Goal: Task Accomplishment & Management: Complete application form

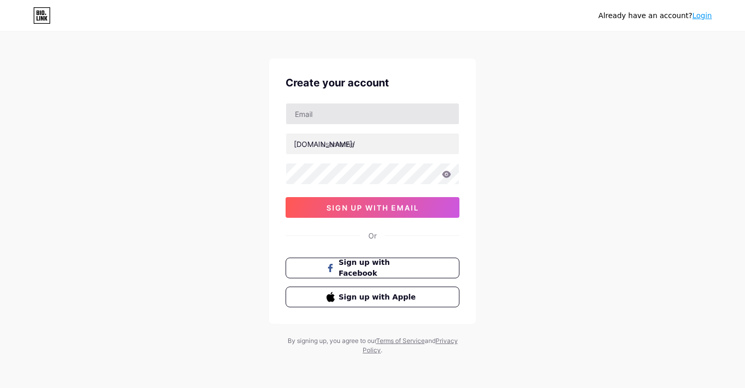
scroll to position [8, 0]
click at [362, 116] on input "text" at bounding box center [372, 113] width 173 height 21
type input "c"
paste input "[URL][DOMAIN_NAME]"
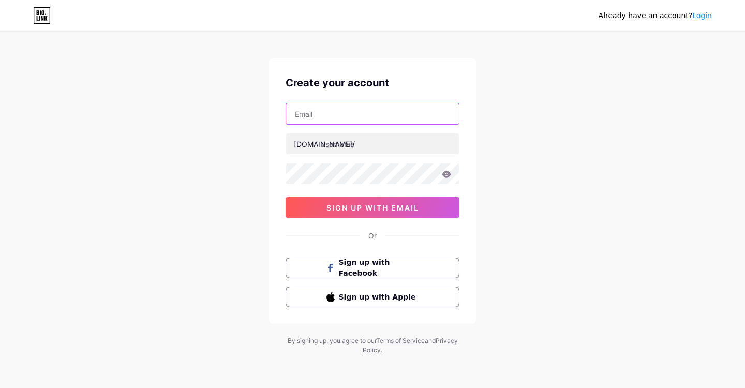
type input "[URL][DOMAIN_NAME]"
click at [376, 114] on input "[URL][DOMAIN_NAME]" at bounding box center [372, 113] width 173 height 21
type input "[EMAIL_ADDRESS][DOMAIN_NAME]"
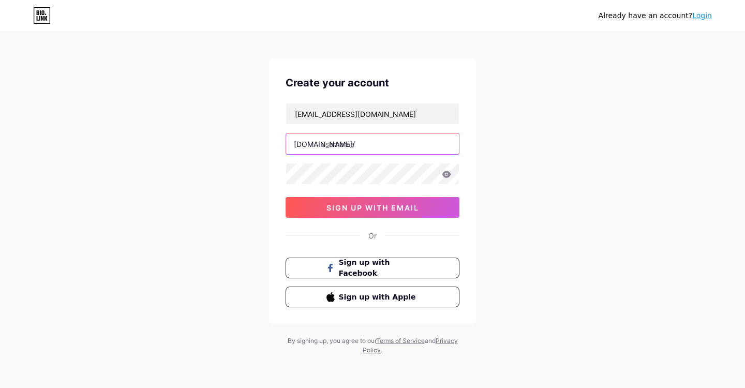
click at [335, 151] on input "text" at bounding box center [372, 144] width 173 height 21
type input "thelookproducciones"
click at [450, 175] on icon at bounding box center [446, 174] width 9 height 7
click at [494, 171] on div "Already have an account? Login Create your account [EMAIL_ADDRESS][DOMAIN_NAME]…" at bounding box center [372, 190] width 745 height 396
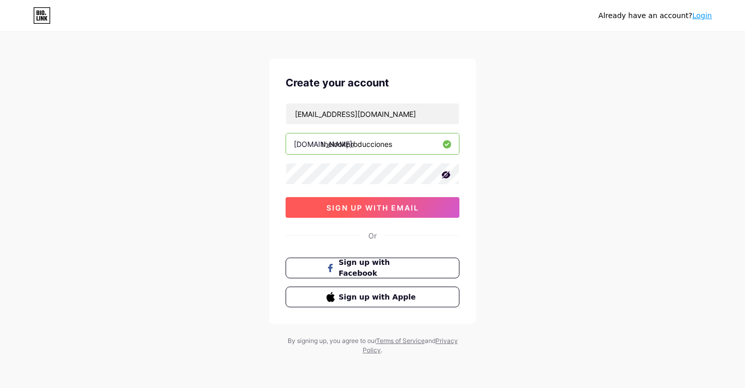
click at [398, 208] on span "sign up with email" at bounding box center [373, 207] width 93 height 9
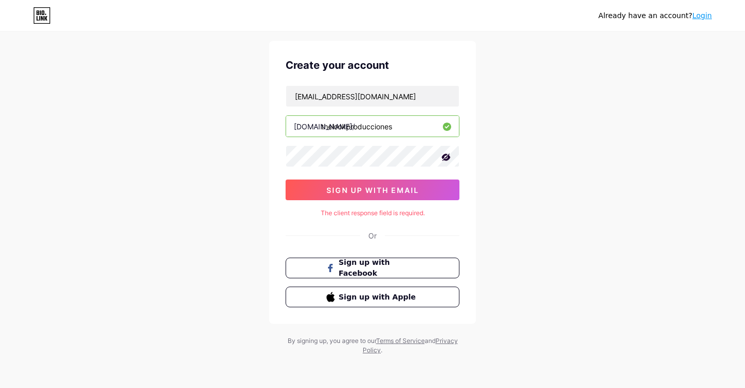
scroll to position [25, 0]
click at [257, 156] on div "Already have an account? Login Create your account [EMAIL_ADDRESS][DOMAIN_NAME]…" at bounding box center [372, 181] width 745 height 413
click at [506, 146] on div "Already have an account? Login Create your account [EMAIL_ADDRESS][DOMAIN_NAME]…" at bounding box center [372, 181] width 745 height 413
click at [506, 160] on div "Already have an account? Login Create your account [EMAIL_ADDRESS][DOMAIN_NAME]…" at bounding box center [372, 181] width 745 height 413
click at [344, 192] on span "sign up with email" at bounding box center [373, 190] width 93 height 9
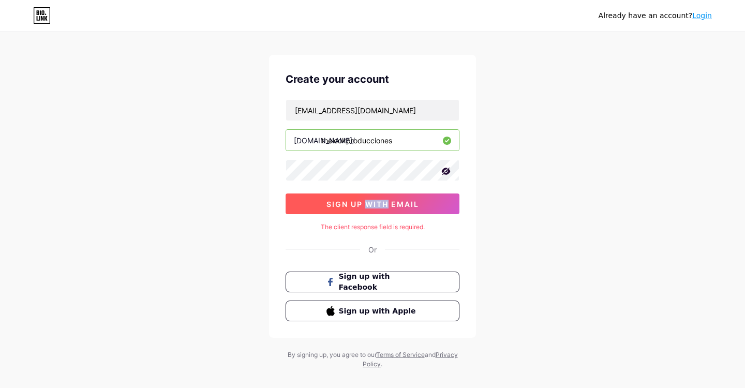
scroll to position [5, 0]
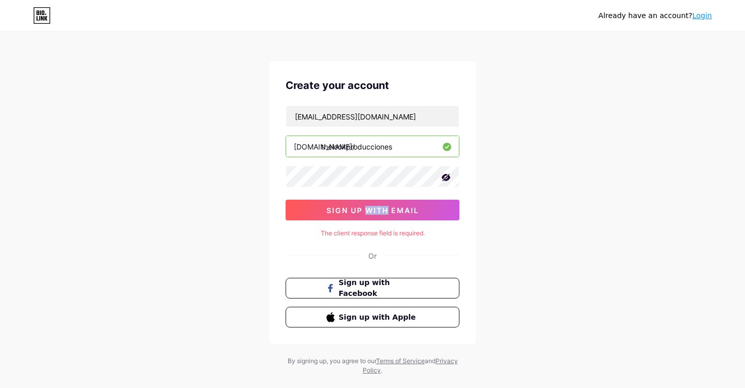
click at [704, 18] on link "Login" at bounding box center [702, 15] width 20 height 8
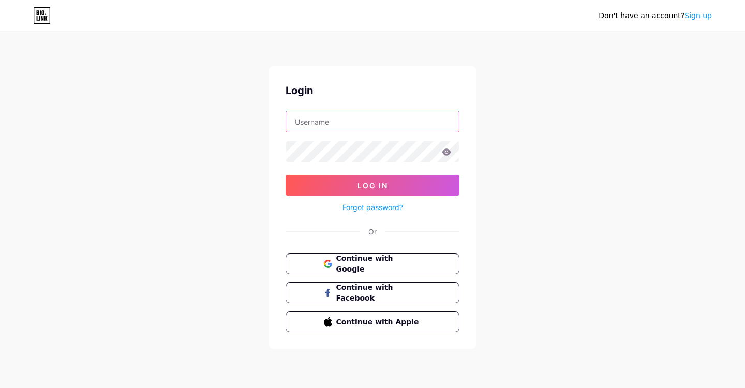
click at [363, 131] on input "text" at bounding box center [372, 121] width 173 height 21
type input "c"
paste input "[URL][DOMAIN_NAME]"
type input "[URL][DOMAIN_NAME]"
click at [393, 127] on input "[URL][DOMAIN_NAME]" at bounding box center [372, 121] width 173 height 21
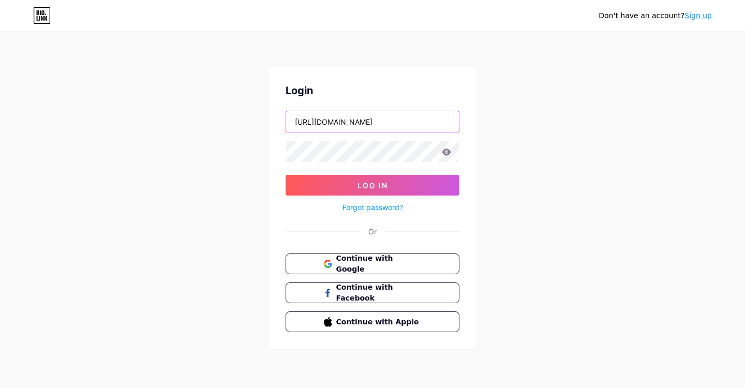
click at [393, 127] on input "[URL][DOMAIN_NAME]" at bounding box center [372, 121] width 173 height 21
type input "c"
click at [380, 206] on link "Forgot password?" at bounding box center [373, 207] width 61 height 11
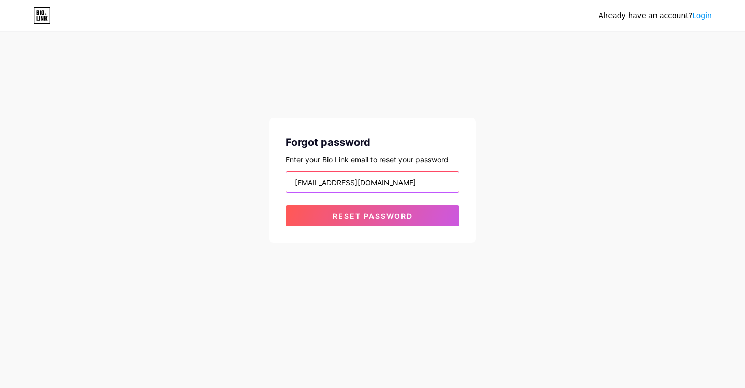
type input "[EMAIL_ADDRESS][DOMAIN_NAME]"
click at [484, 167] on div "Already have an account? Login Forgot password Enter your Bio Link email to res…" at bounding box center [372, 138] width 745 height 276
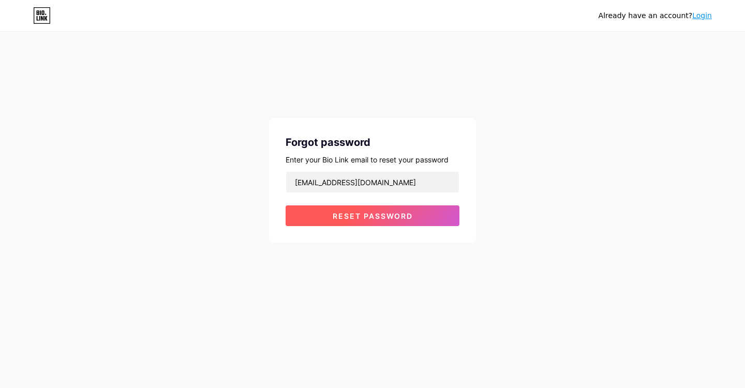
click at [387, 213] on span "Reset password" at bounding box center [373, 216] width 80 height 9
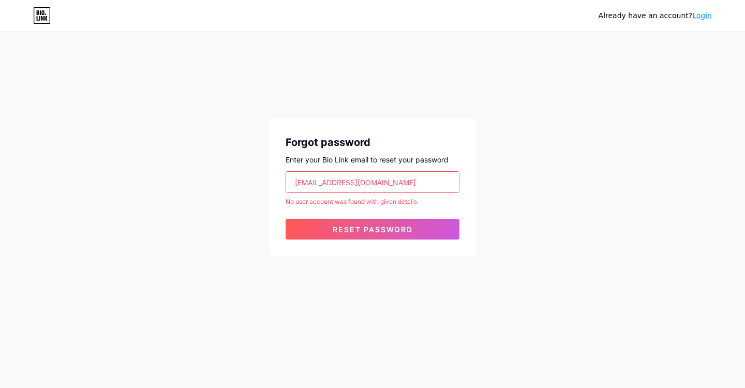
click at [705, 17] on link "Login" at bounding box center [702, 15] width 20 height 8
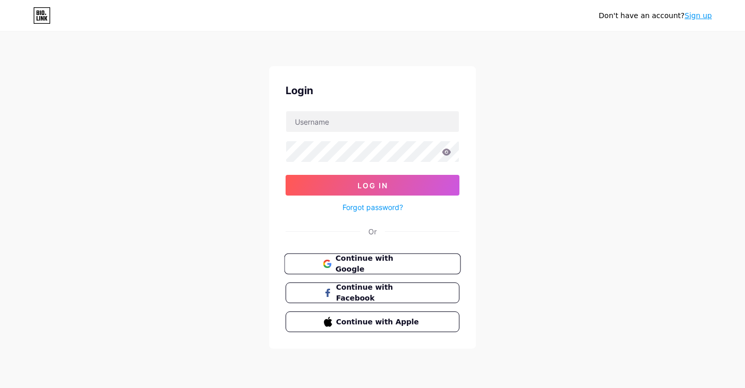
click at [404, 265] on span "Continue with Google" at bounding box center [378, 264] width 86 height 22
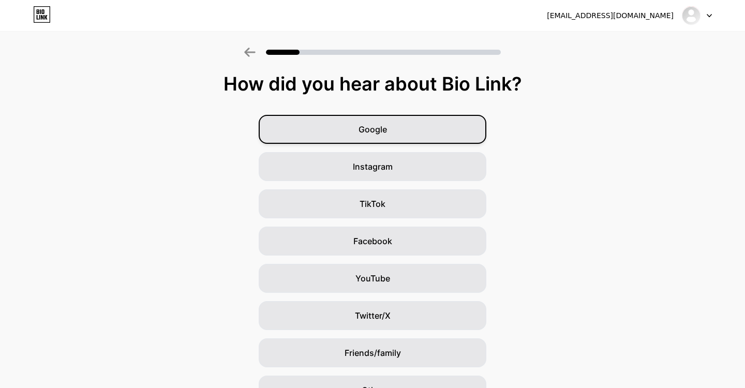
click at [410, 128] on div "Google" at bounding box center [373, 129] width 228 height 29
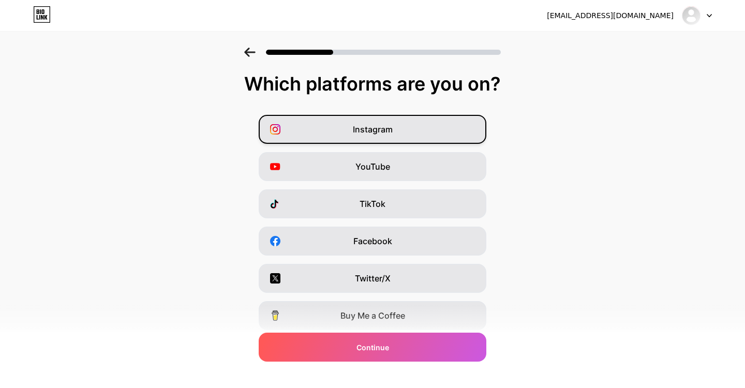
click at [409, 130] on div "Instagram" at bounding box center [373, 129] width 228 height 29
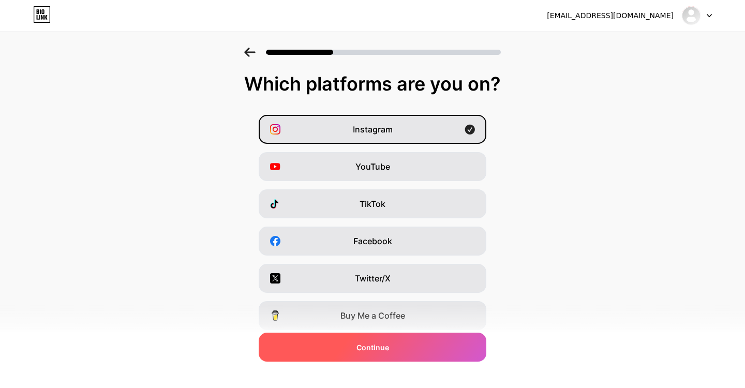
click at [403, 352] on div "Continue" at bounding box center [373, 347] width 228 height 29
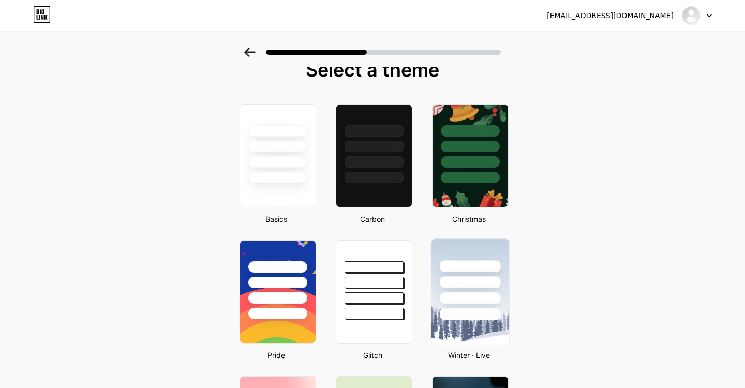
scroll to position [14, 0]
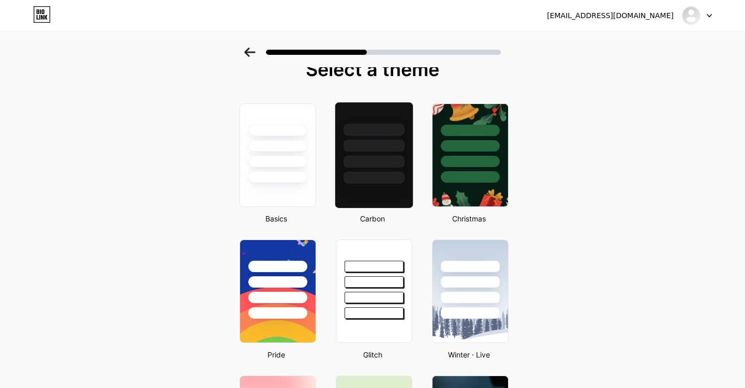
click at [382, 163] on div at bounding box center [374, 162] width 61 height 12
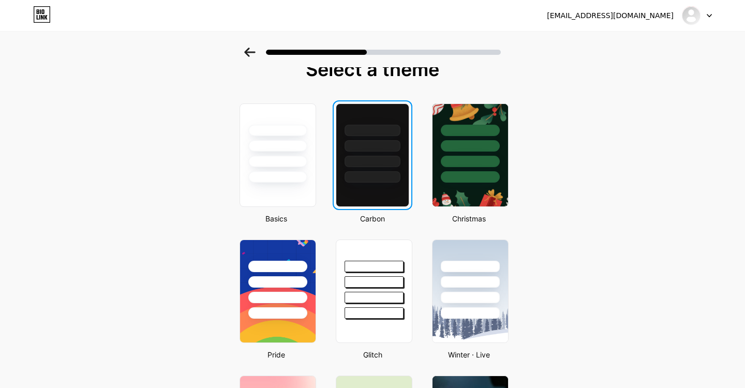
scroll to position [0, 0]
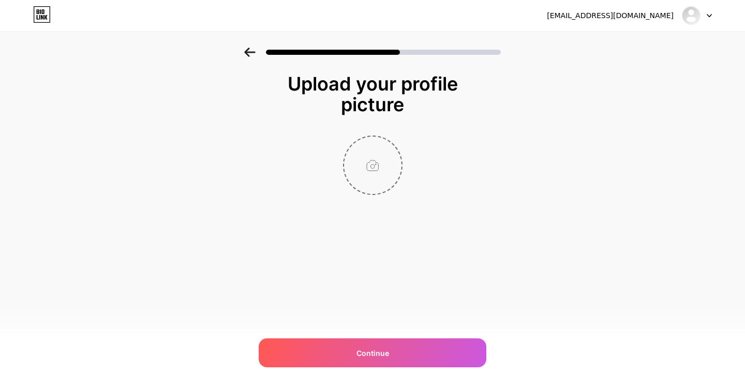
click at [363, 157] on input "file" at bounding box center [372, 165] width 57 height 57
type input "C:\fakepath\logo-the-look-blanco.png"
click at [394, 141] on circle at bounding box center [396, 143] width 11 height 11
click at [371, 157] on input "file" at bounding box center [372, 165] width 57 height 57
type input "C:\fakepath\li2ysJTc0r2DKS96yHITn-VRZtaQxCk6Jud3tes8zOsodrBtgxfd.png"
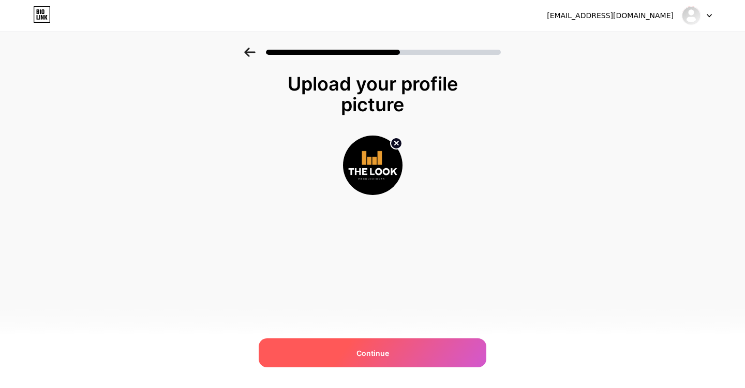
click at [400, 348] on div "Continue" at bounding box center [373, 352] width 228 height 29
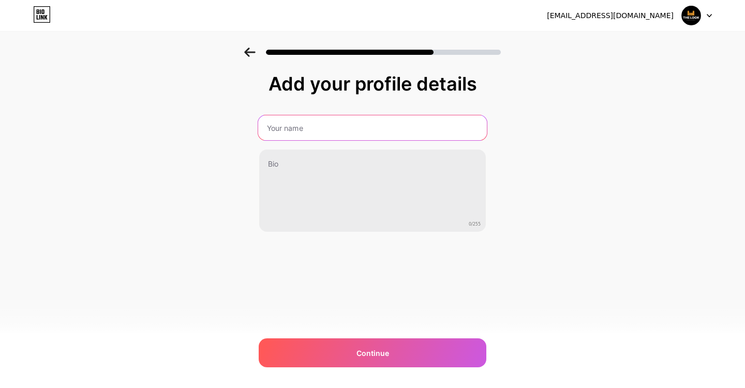
click at [308, 128] on input "text" at bounding box center [372, 127] width 229 height 25
type input "The Look Producciones"
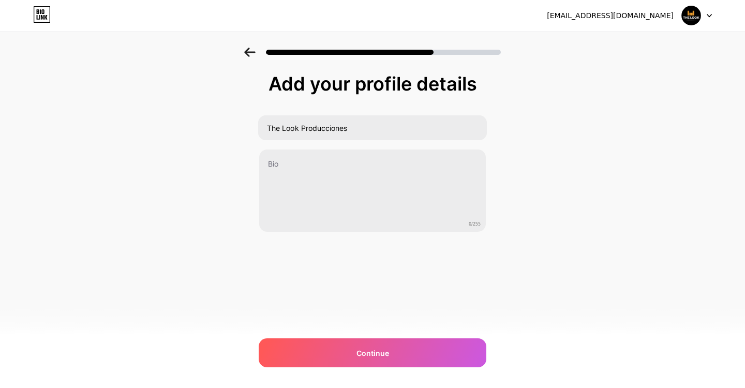
click at [566, 258] on div "Add your profile details The Look Producciones 0/255 Continue Error" at bounding box center [372, 166] width 745 height 236
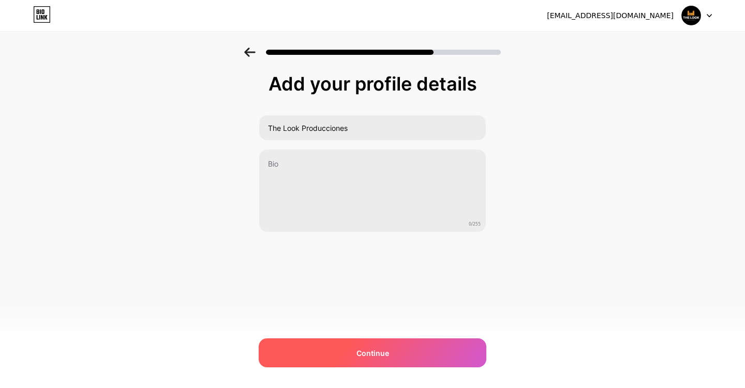
click at [386, 351] on span "Continue" at bounding box center [373, 353] width 33 height 11
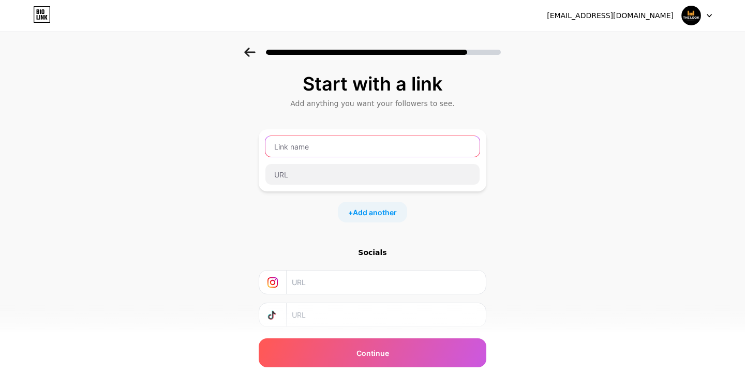
click at [327, 147] on input "text" at bounding box center [372, 146] width 214 height 21
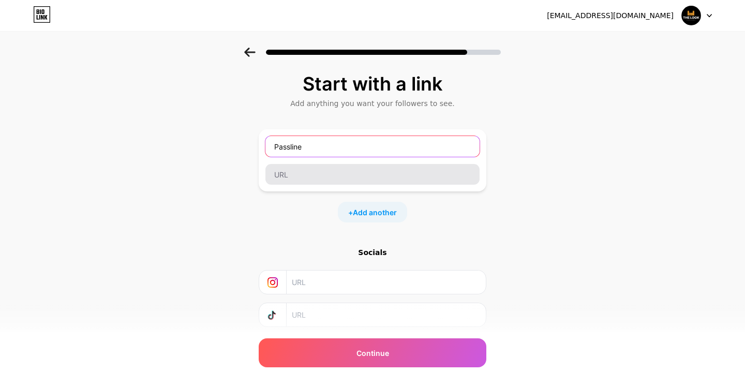
type input "Passline"
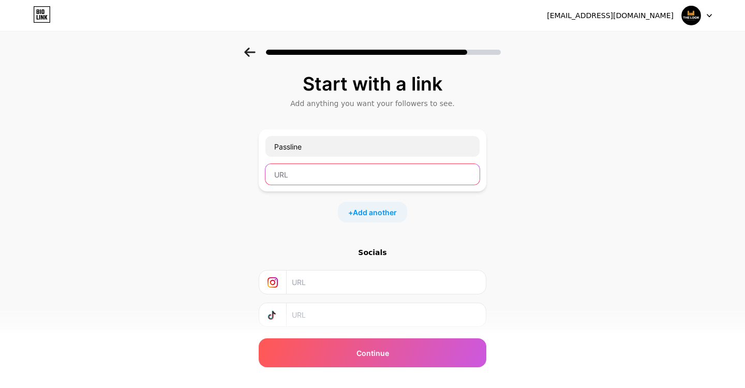
click at [298, 182] on input "text" at bounding box center [372, 174] width 214 height 21
click at [298, 176] on input "text" at bounding box center [372, 174] width 214 height 21
paste input "https://home.passline.com/home"
type input "https://home.passline.com/home"
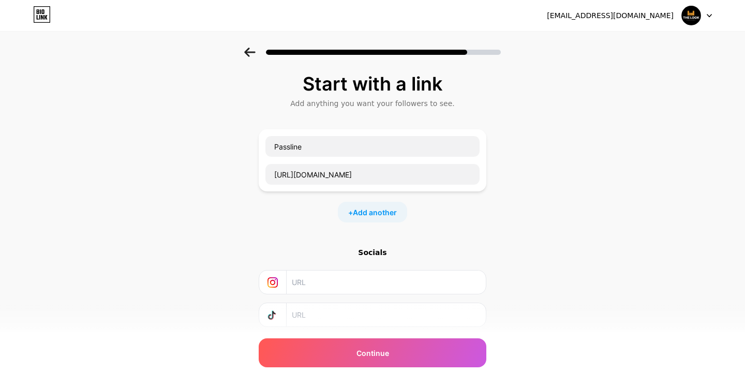
click at [462, 213] on div "+ Add another" at bounding box center [373, 212] width 228 height 21
click at [383, 215] on span "Add another" at bounding box center [375, 212] width 44 height 11
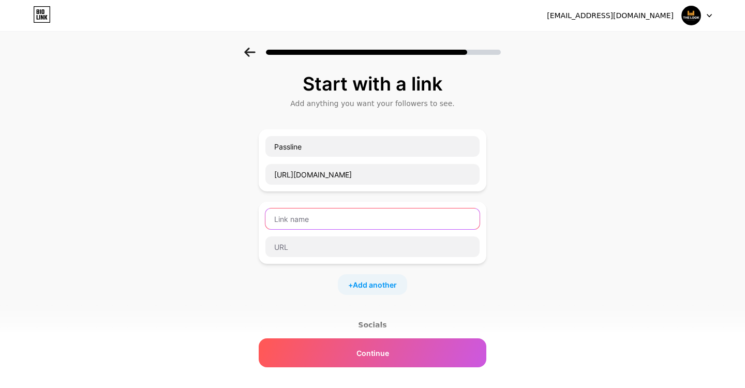
click at [333, 220] on input "text" at bounding box center [372, 219] width 214 height 21
type input "Invitaciones"
click at [623, 199] on div "Start with a link Add anything you want your followers to see. Passline https:/…" at bounding box center [372, 266] width 745 height 436
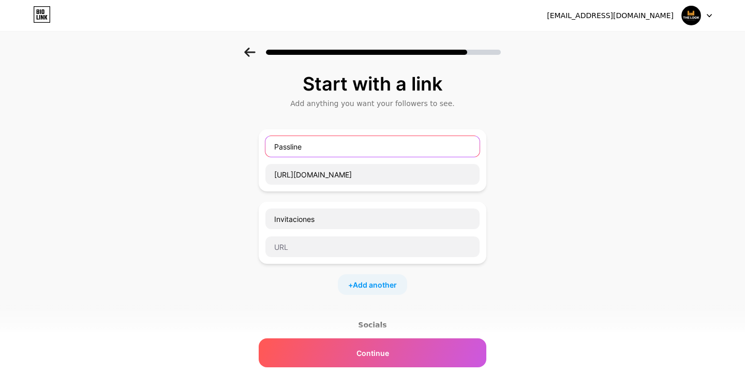
click at [276, 143] on input "Passline" at bounding box center [372, 146] width 214 height 21
type input "Venta Entradas Passline"
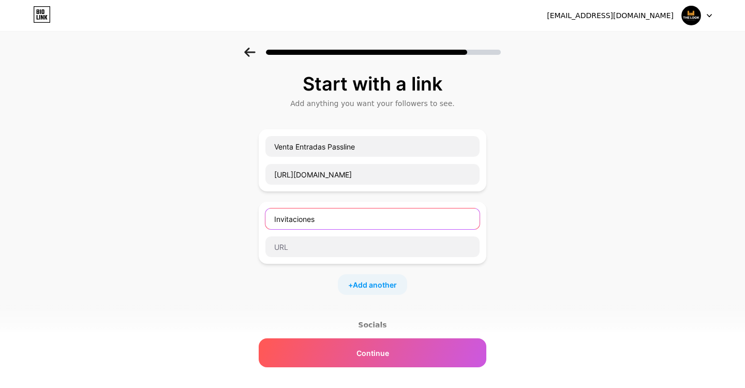
click at [294, 223] on input "Invitaciones" at bounding box center [372, 219] width 214 height 21
click at [337, 219] on input "Invitaciones" at bounding box center [372, 219] width 214 height 21
click at [536, 198] on div "Start with a link Add anything you want your followers to see. Venta Entradas P…" at bounding box center [372, 266] width 745 height 436
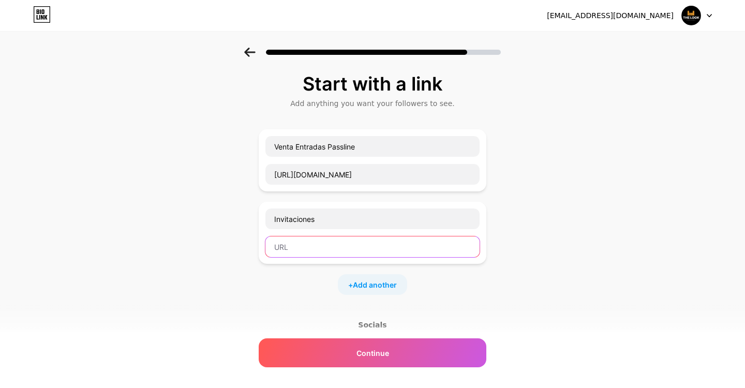
click at [336, 246] on input "text" at bounding box center [372, 246] width 214 height 21
click at [313, 245] on input "text" at bounding box center [372, 246] width 214 height 21
paste input "https://docs.google.com/forms/d/e/1FAIpQLSenQVYMO7fRhmik_u1WgS3y-x4rIulA9UWbOSO…"
type input "https://docs.google.com/forms/d/e/1FAIpQLSenQVYMO7fRhmik_u1WgS3y-x4rIulA9UWbOSO…"
click at [581, 216] on div "Start with a link Add anything you want your followers to see. Venta Entradas P…" at bounding box center [372, 266] width 745 height 436
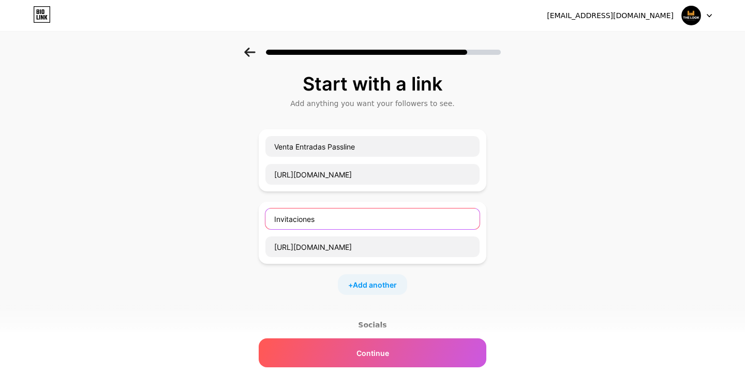
click at [273, 219] on input "Invitaciones" at bounding box center [372, 219] width 214 height 21
click at [280, 218] on input "Firmulario Invitaciones" at bounding box center [372, 219] width 214 height 21
drag, startPoint x: 308, startPoint y: 219, endPoint x: 257, endPoint y: 218, distance: 51.8
click at [257, 218] on div "Start with a link Add anything you want your followers to see. Venta Entradas P…" at bounding box center [372, 266] width 745 height 436
click at [276, 217] on input "Invitaciones" at bounding box center [372, 219] width 214 height 21
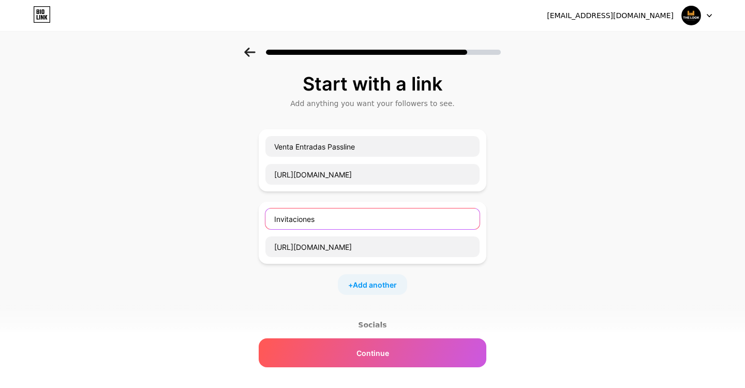
type input "Invitaciones"
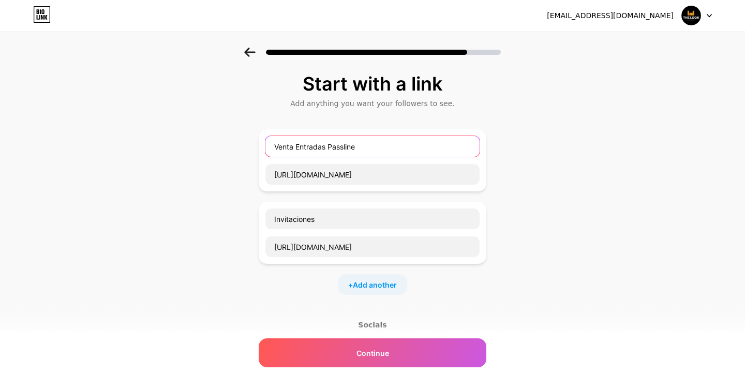
click at [338, 144] on input "Venta Entradas Passline" at bounding box center [372, 146] width 214 height 21
type input "Venta Entradas"
click at [532, 177] on div "Start with a link Add anything you want your followers to see. Venta Entradas h…" at bounding box center [372, 266] width 745 height 436
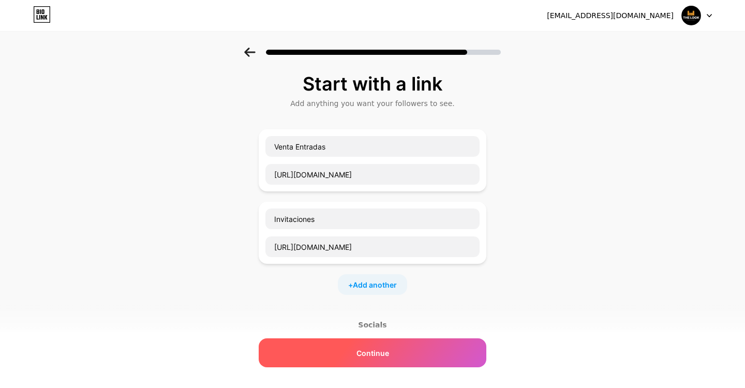
click at [378, 354] on span "Continue" at bounding box center [373, 353] width 33 height 11
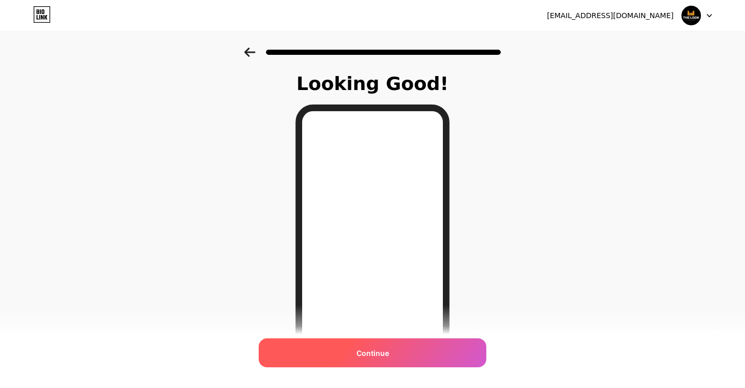
click at [383, 350] on span "Continue" at bounding box center [373, 353] width 33 height 11
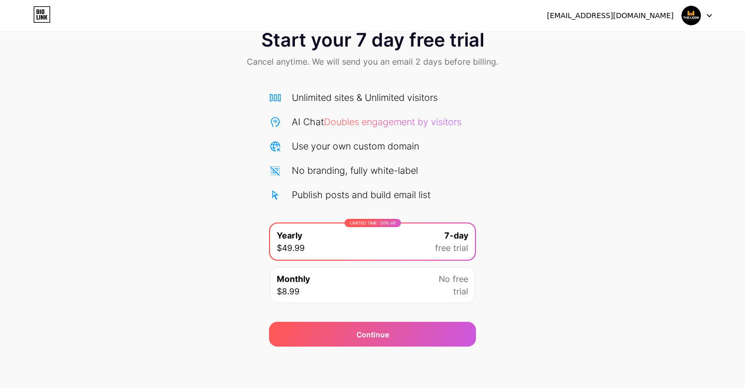
scroll to position [28, 0]
click at [707, 14] on icon at bounding box center [709, 16] width 5 height 4
click at [38, 16] on icon at bounding box center [42, 14] width 18 height 17
click at [345, 278] on div "Monthly $8.99 No free trial" at bounding box center [372, 285] width 205 height 36
